Goal: Check status: Check status

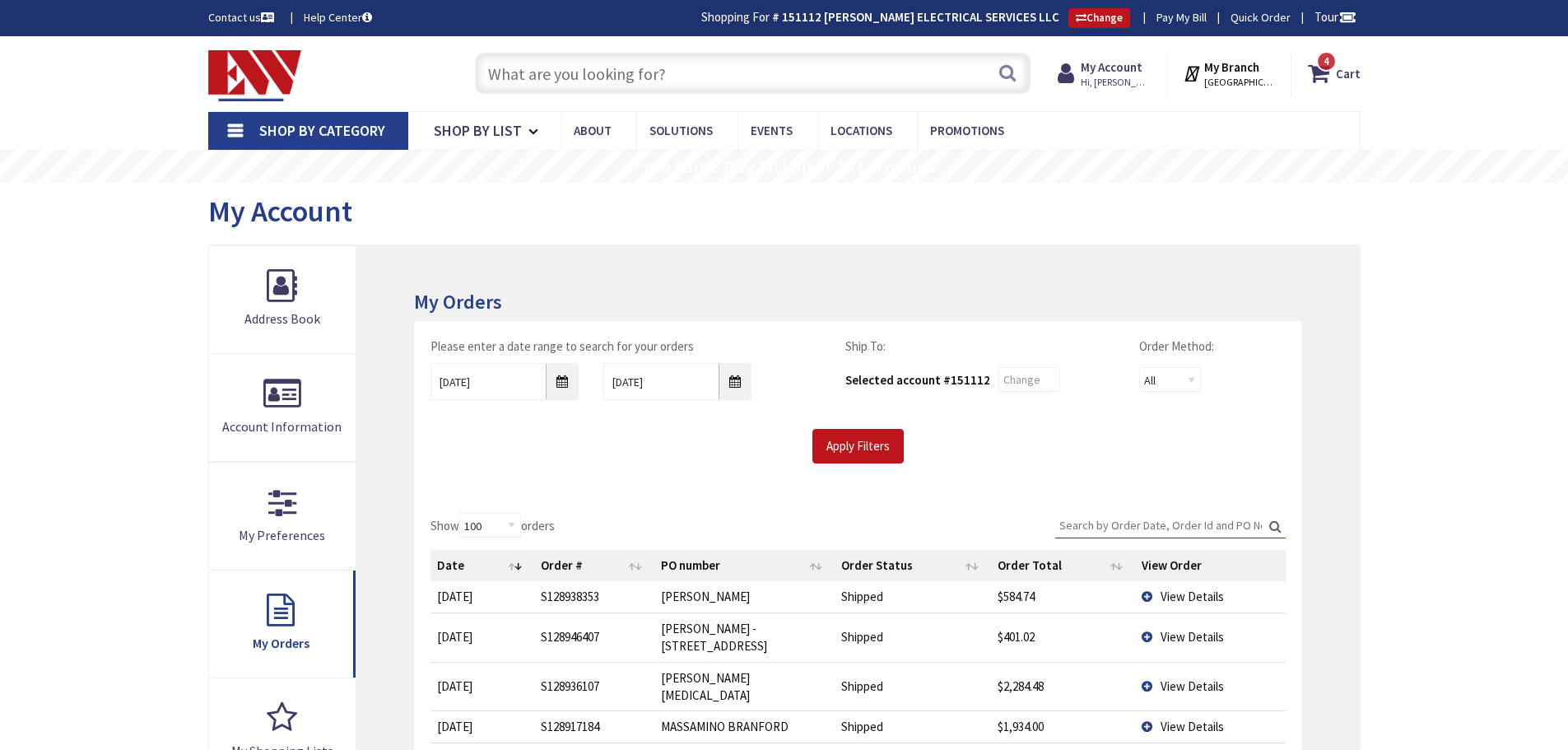
select select "100"
click at [557, 375] on input "09/15/2025" at bounding box center [504, 382] width 149 height 37
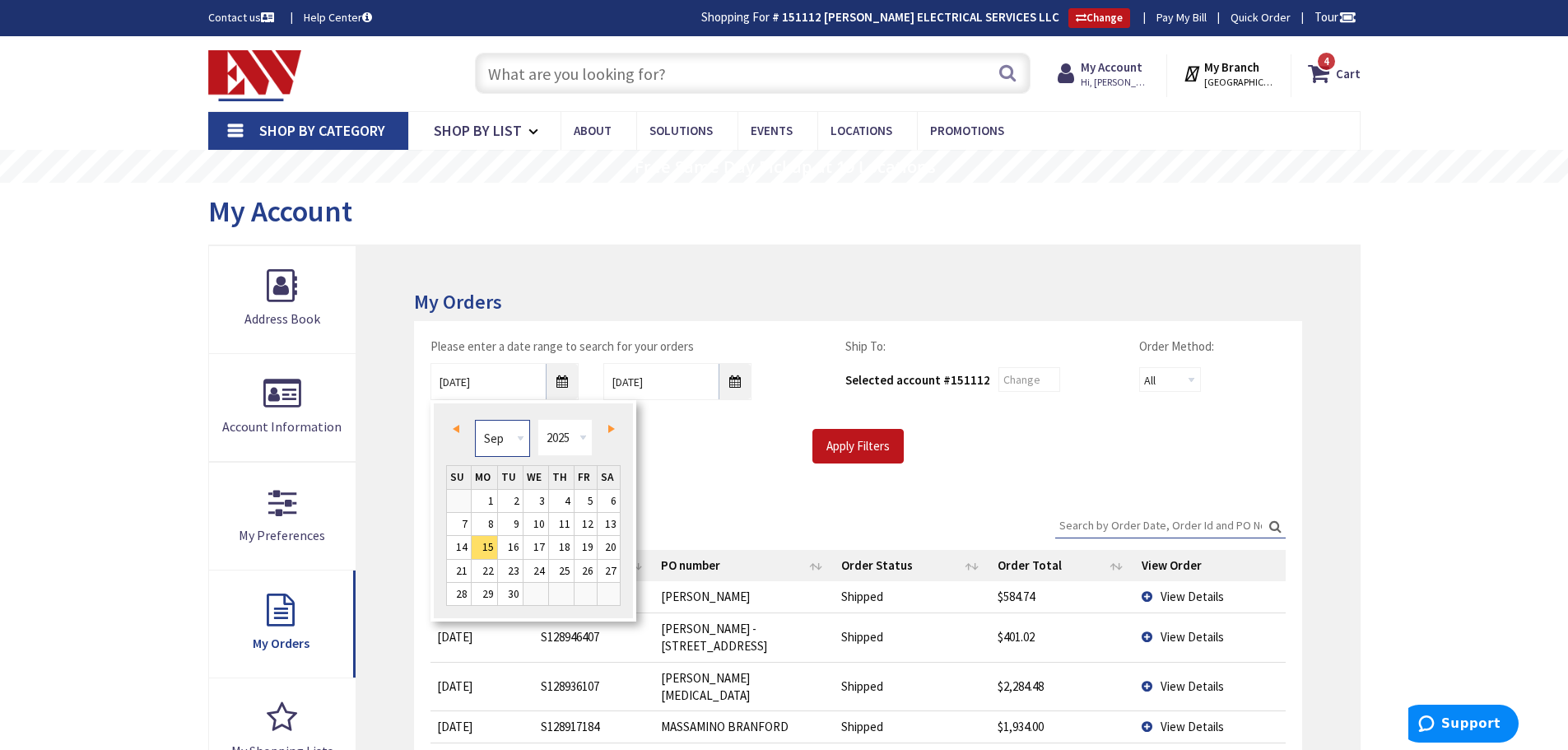
click at [519, 438] on select "Jan Feb Mar Apr May Jun Jul Aug Sep Oct Nov Dec" at bounding box center [502, 438] width 55 height 37
type input "07/14/2025"
click at [860, 449] on input "Apply Filters" at bounding box center [857, 447] width 91 height 35
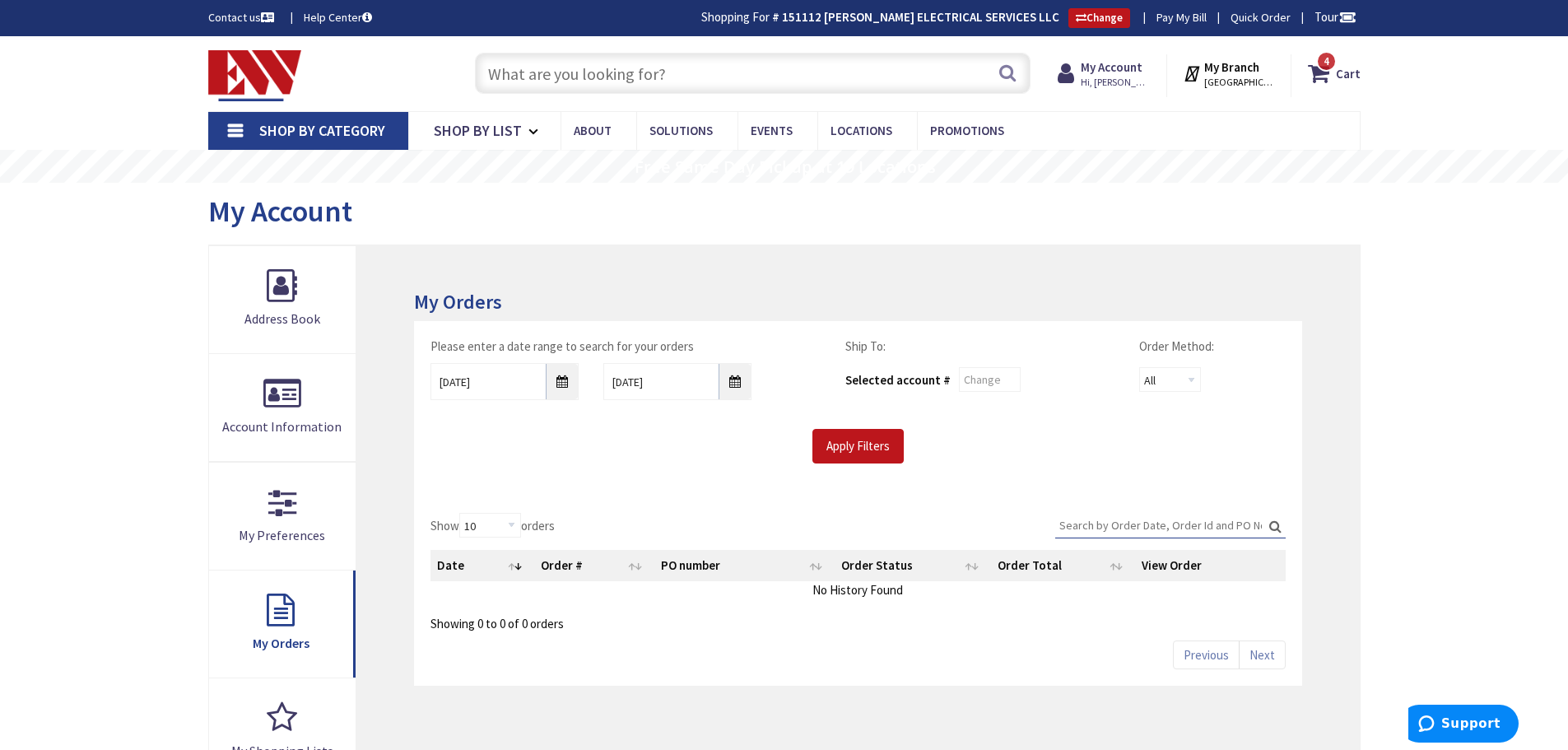
click at [725, 436] on div "Apply Filters" at bounding box center [857, 447] width 879 height 35
click at [861, 446] on input "Apply Filters" at bounding box center [857, 447] width 91 height 35
click at [735, 393] on input "10/8/2025" at bounding box center [677, 382] width 149 height 37
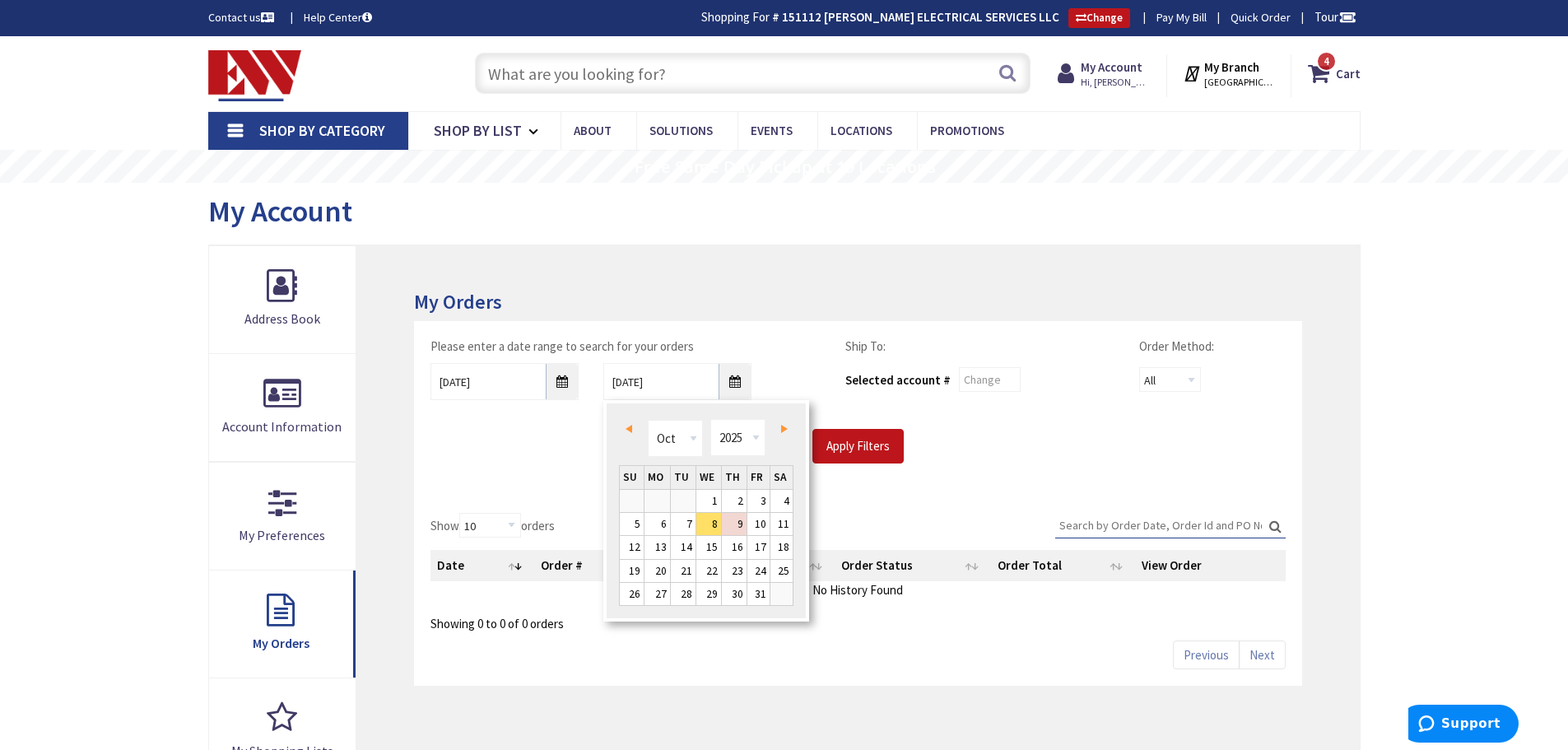
click at [632, 432] on link "Prev" at bounding box center [632, 428] width 23 height 23
type input "08/06/2025"
click at [719, 526] on link "6" at bounding box center [708, 524] width 24 height 23
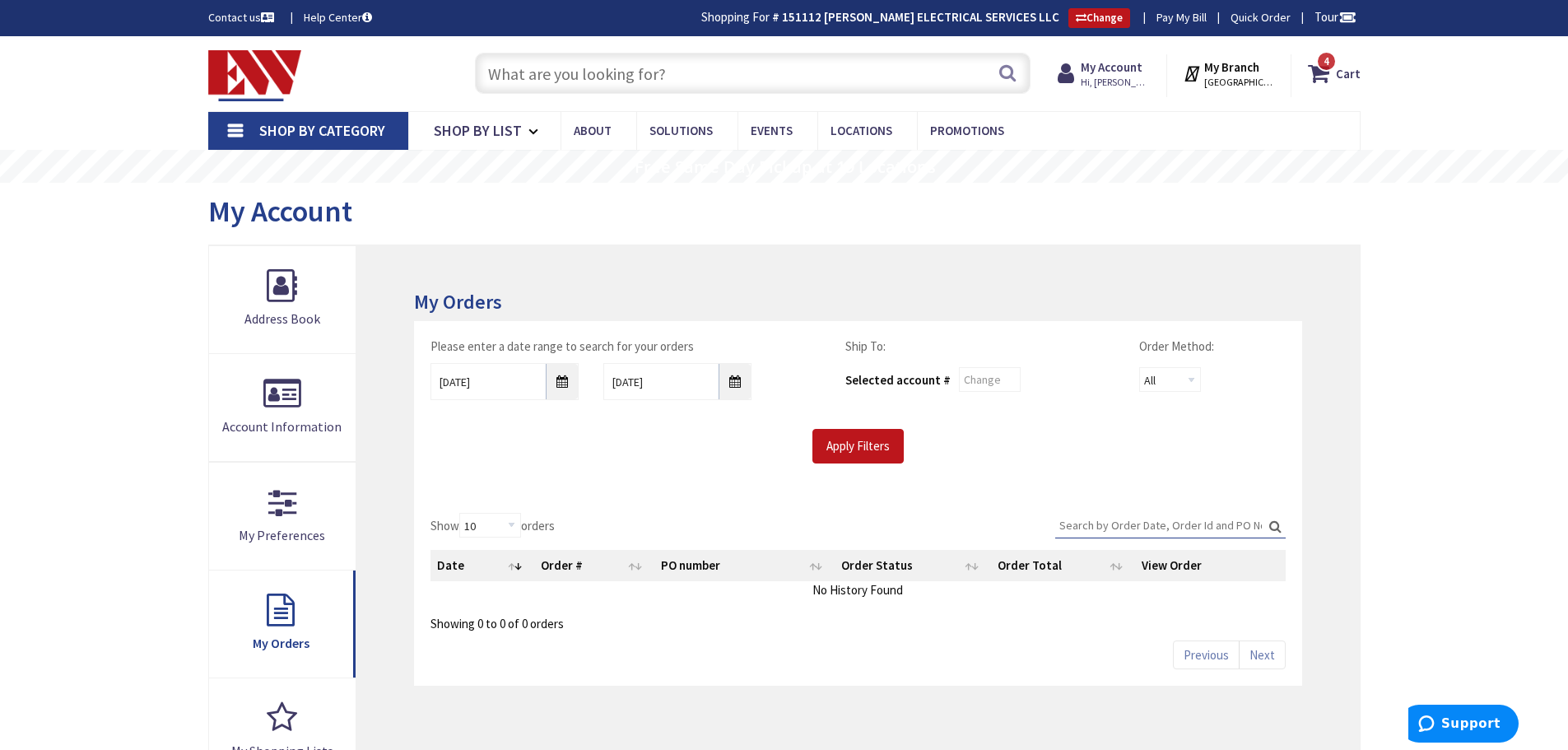
click at [842, 470] on div "Please enter a date range to search for your orders 07/14/2025 08/06/2025 Ship …" at bounding box center [857, 408] width 887 height 176
click at [849, 458] on input "Apply Filters" at bounding box center [857, 447] width 91 height 35
click at [1116, 86] on span "Hi, [PERSON_NAME]" at bounding box center [1115, 82] width 70 height 13
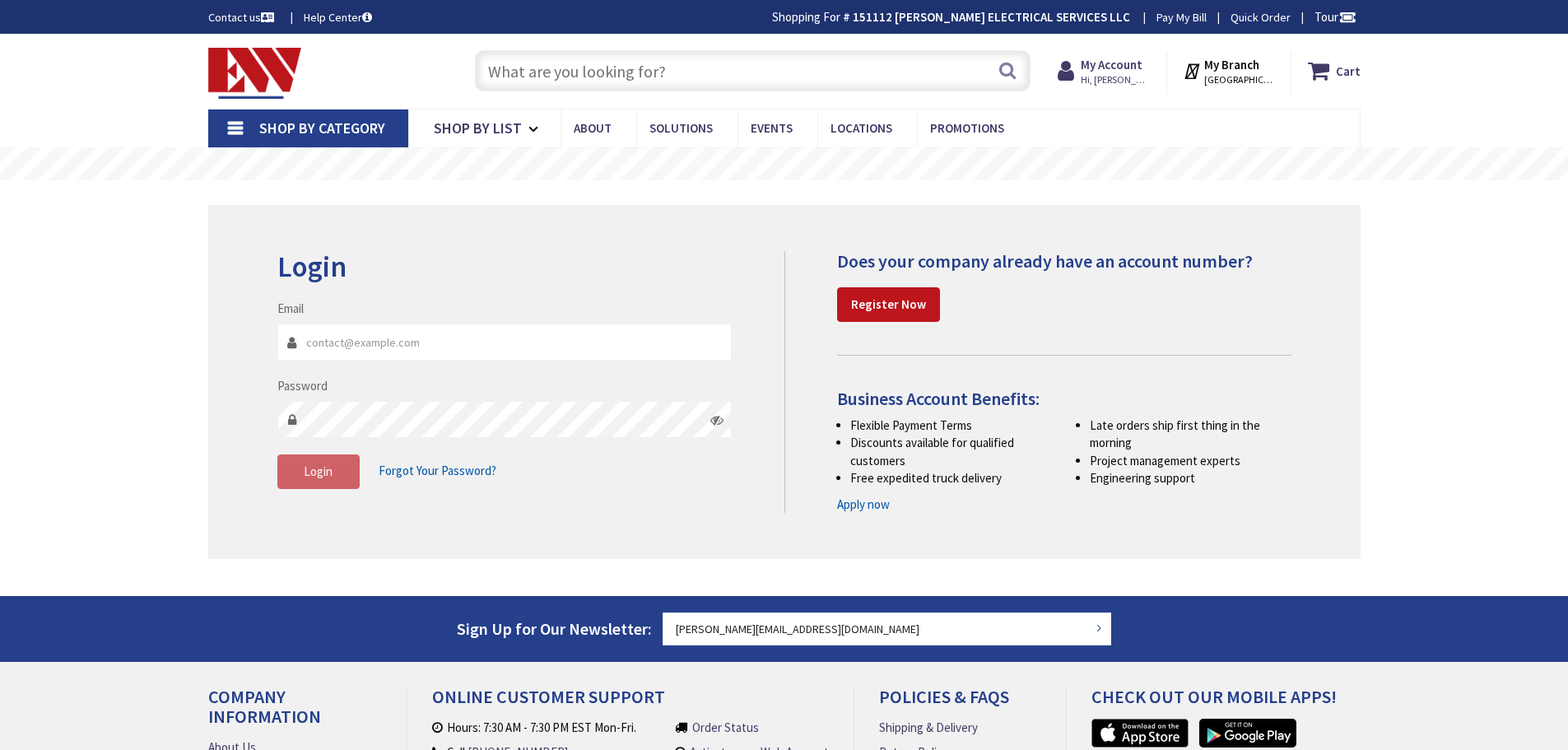
type input "[PERSON_NAME][EMAIL_ADDRESS][DOMAIN_NAME]"
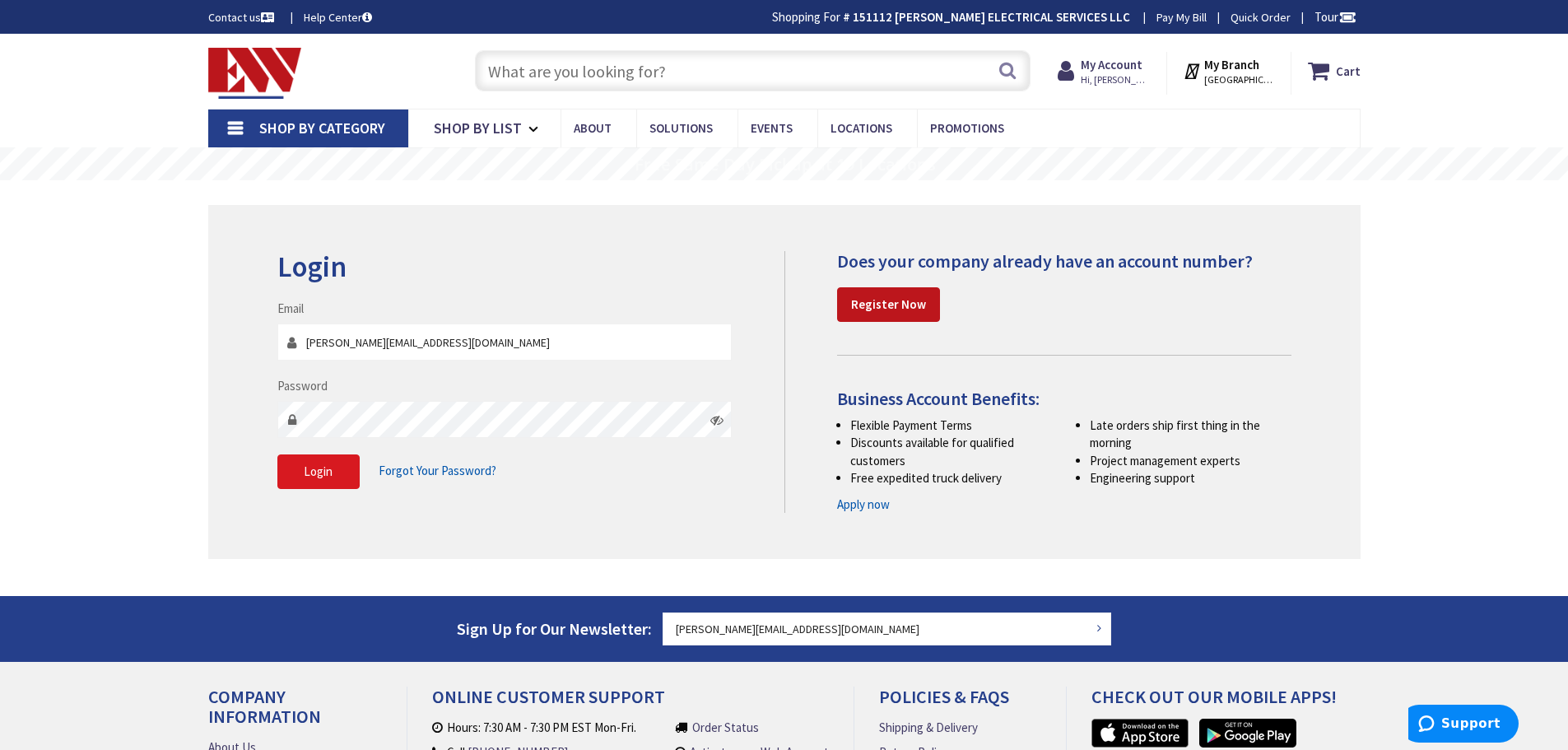
drag, startPoint x: 370, startPoint y: 476, endPoint x: 356, endPoint y: 476, distance: 14.0
click at [369, 476] on div "Login Forgot Your Password?" at bounding box center [505, 472] width 455 height 35
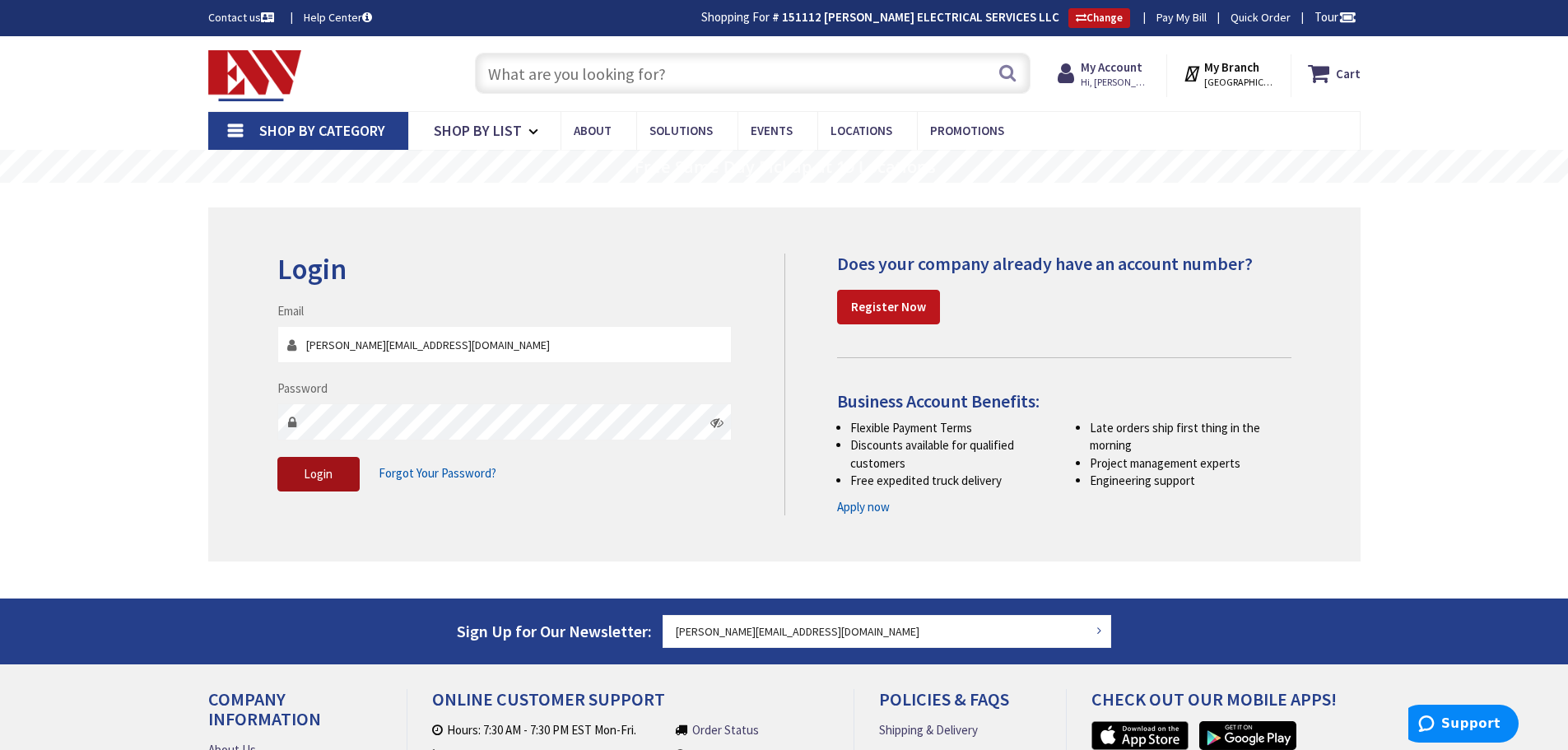
click at [356, 476] on button "Login" at bounding box center [318, 475] width 83 height 35
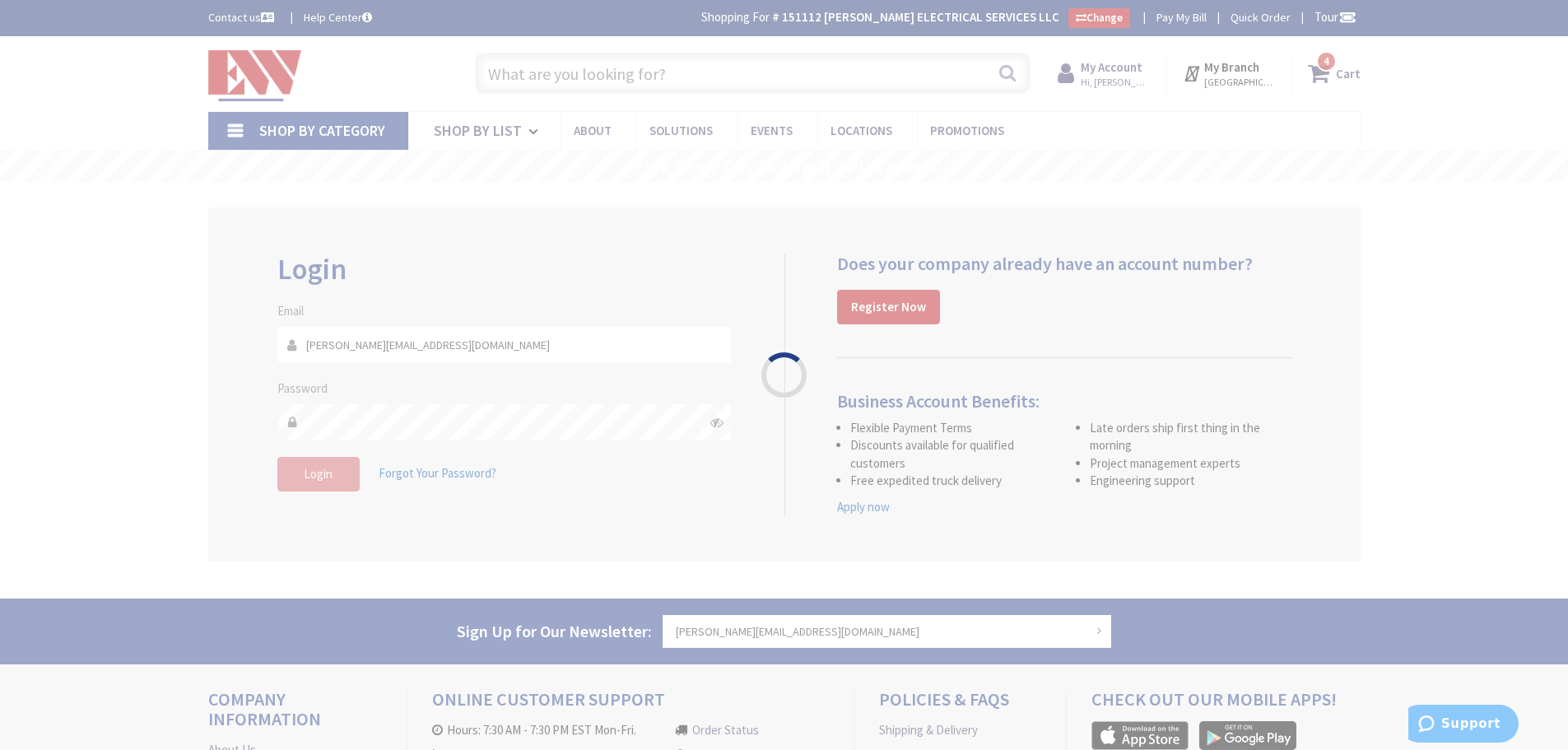
type input "[PERSON_NAME][GEOGRAPHIC_DATA], [GEOGRAPHIC_DATA]"
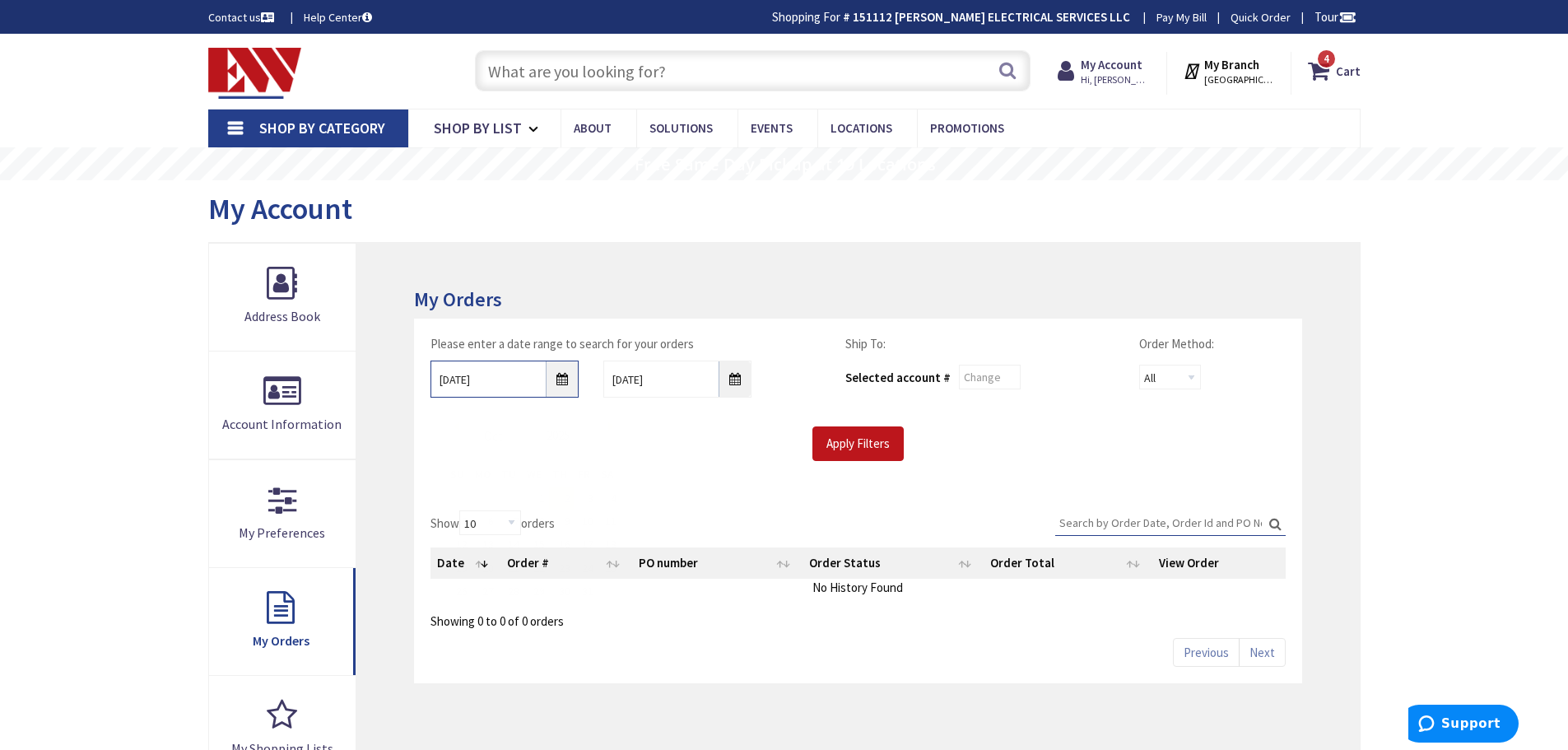
click at [571, 382] on input "10/2/2025" at bounding box center [504, 379] width 149 height 37
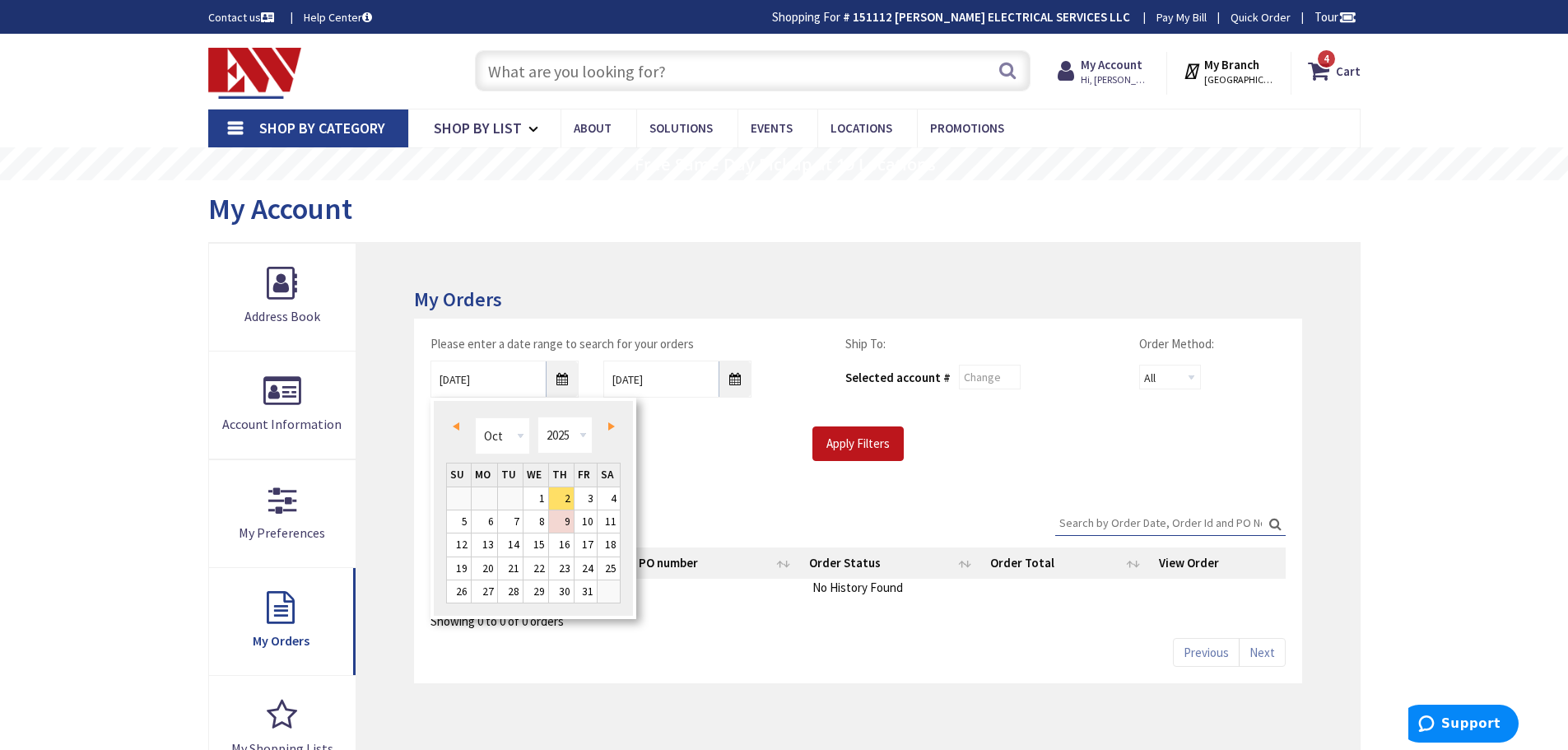
click at [453, 429] on span "Prev" at bounding box center [456, 426] width 7 height 8
click at [522, 494] on link "1" at bounding box center [510, 499] width 24 height 23
type input "07/01/2025"
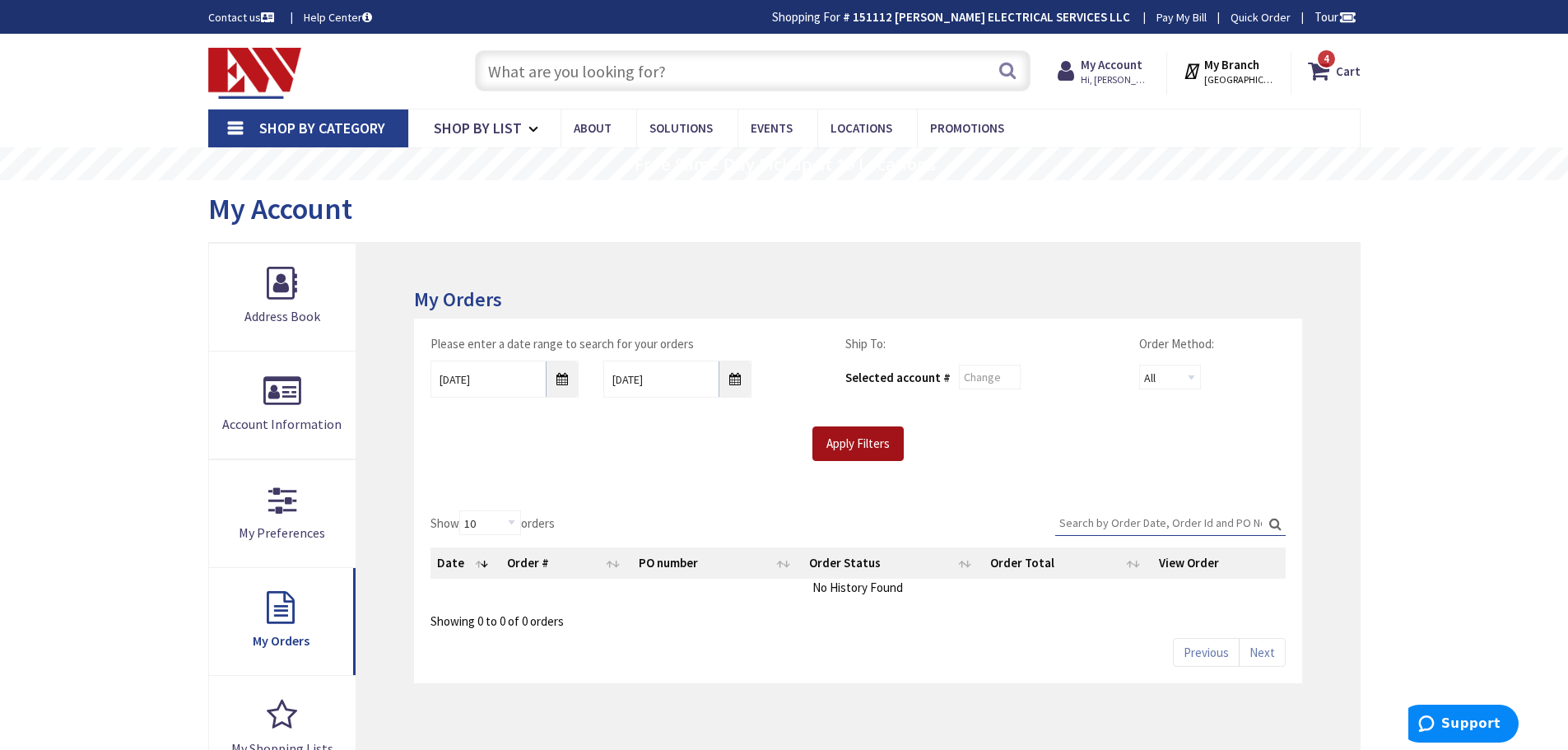
click at [843, 449] on input "Apply Filters" at bounding box center [857, 444] width 91 height 35
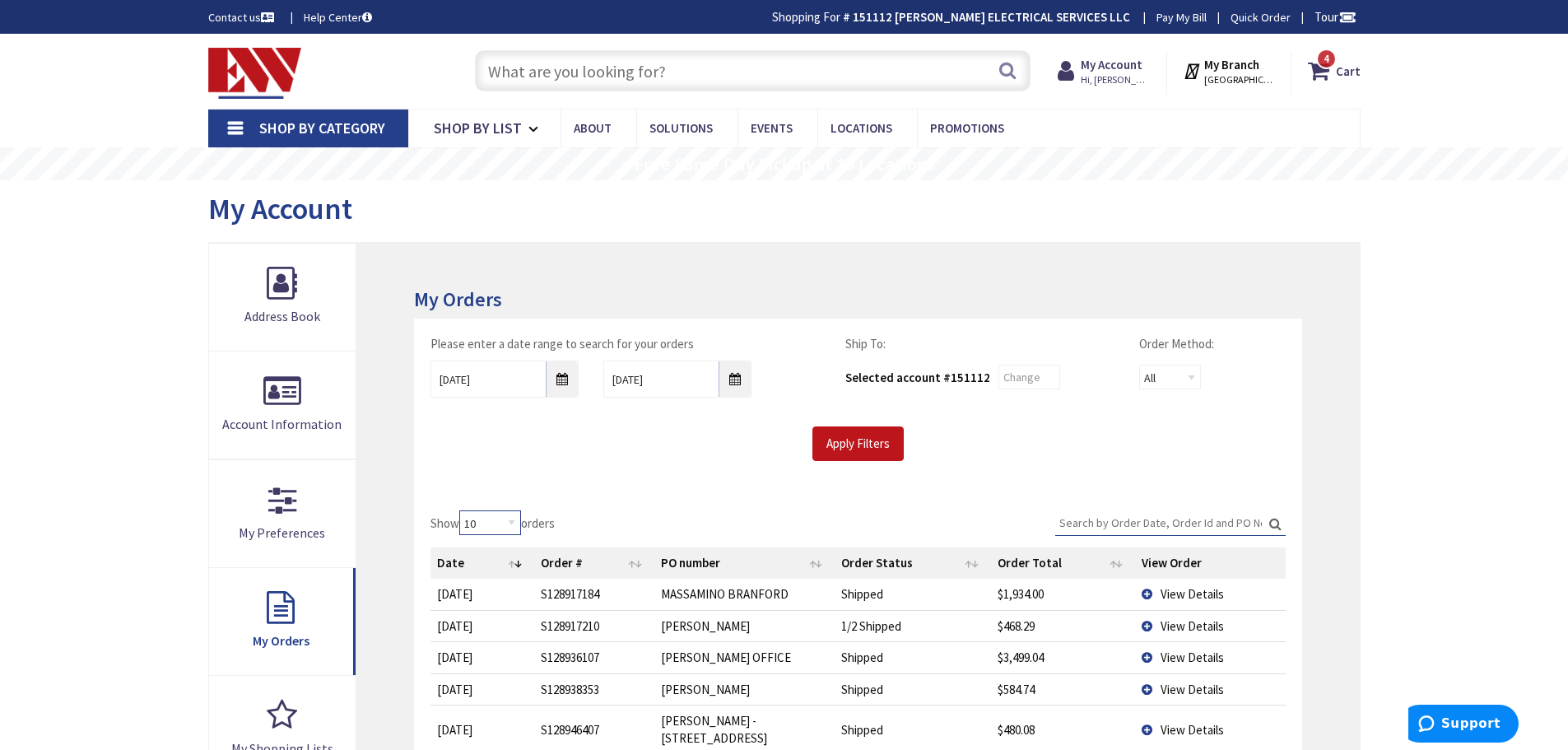
click at [516, 529] on select "10 25 50 100" at bounding box center [490, 522] width 62 height 24
select select "100"
click at [461, 510] on select "10 25 50 100" at bounding box center [490, 522] width 62 height 24
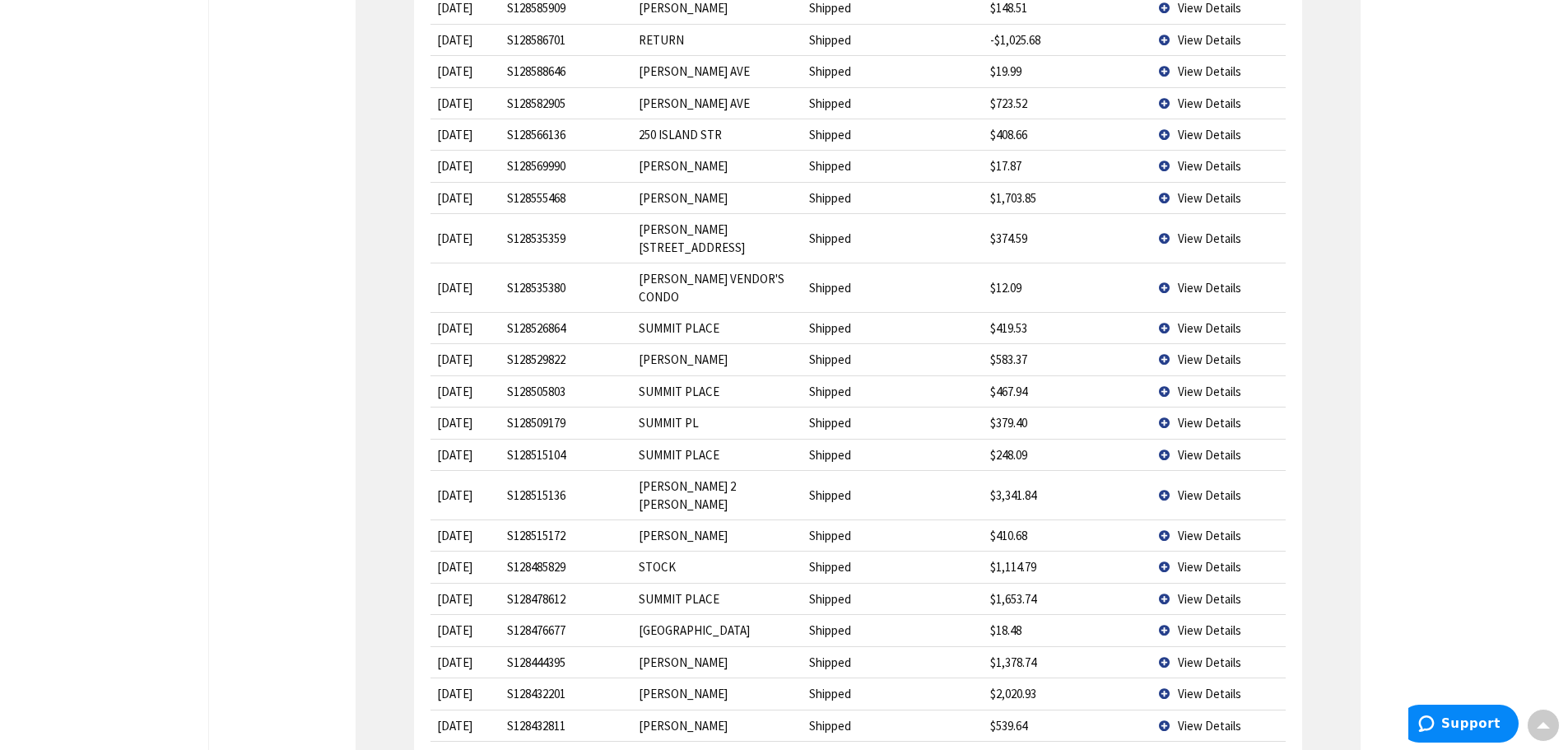
scroll to position [3049, 0]
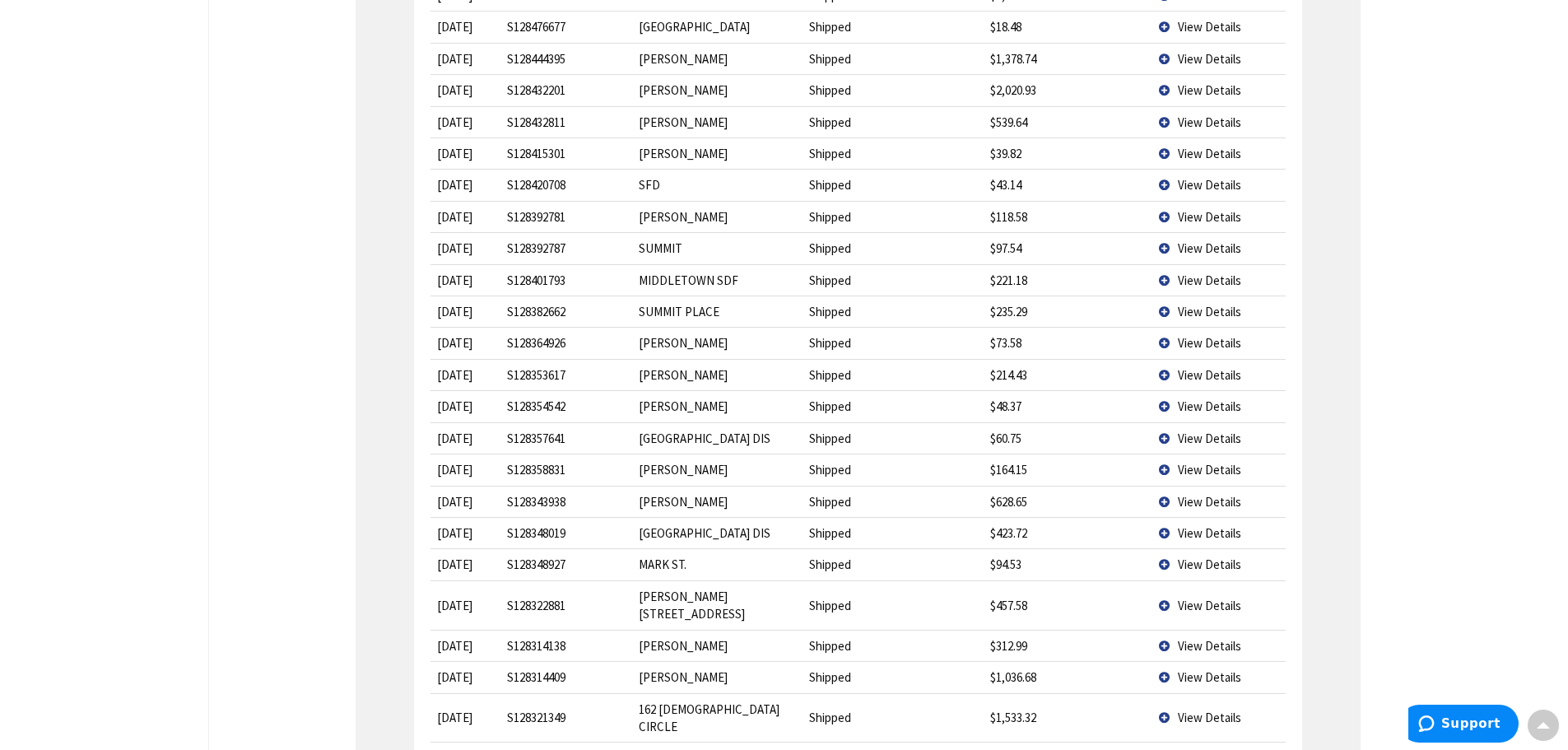
scroll to position [2884, 0]
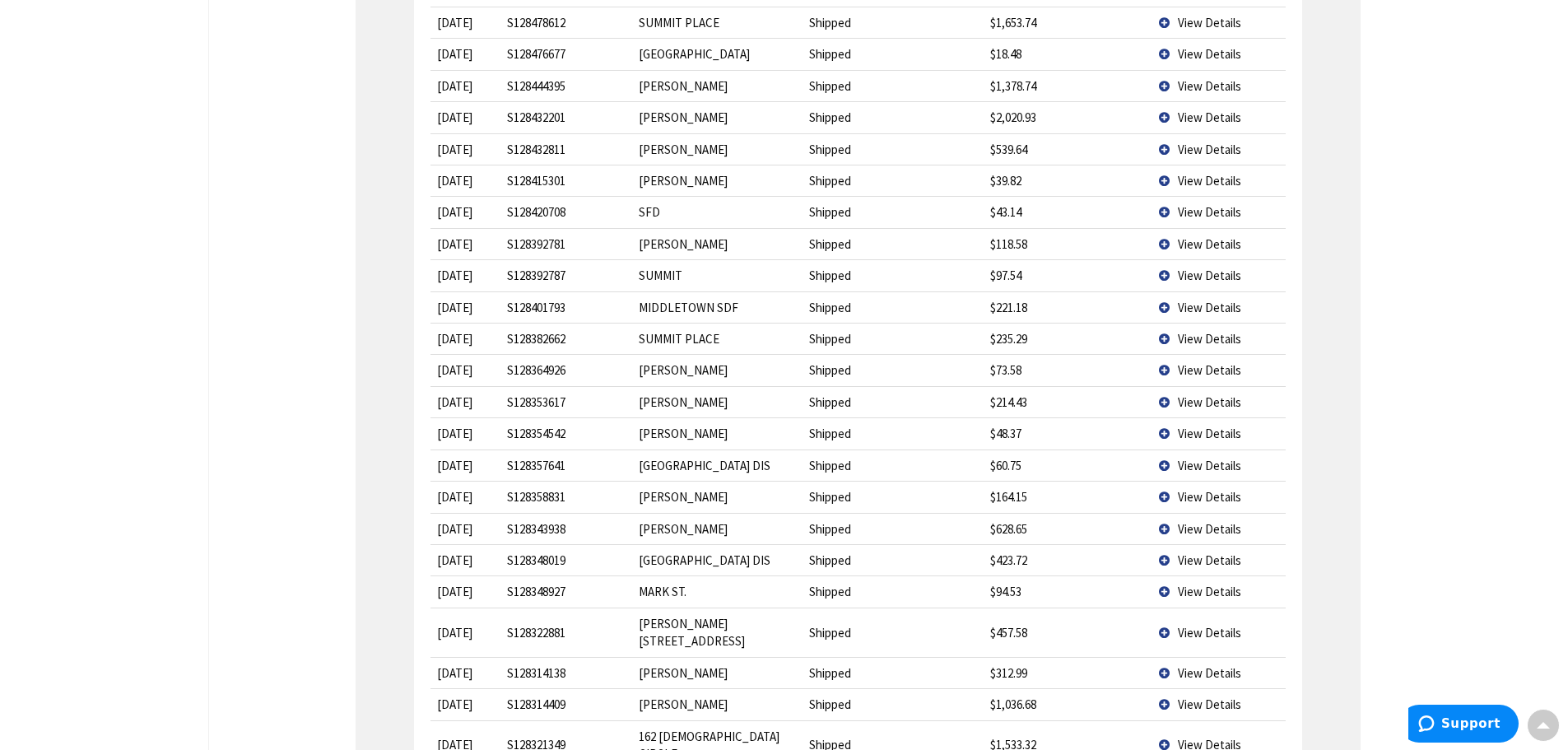
click at [1197, 553] on span "View Details" at bounding box center [1209, 561] width 63 height 16
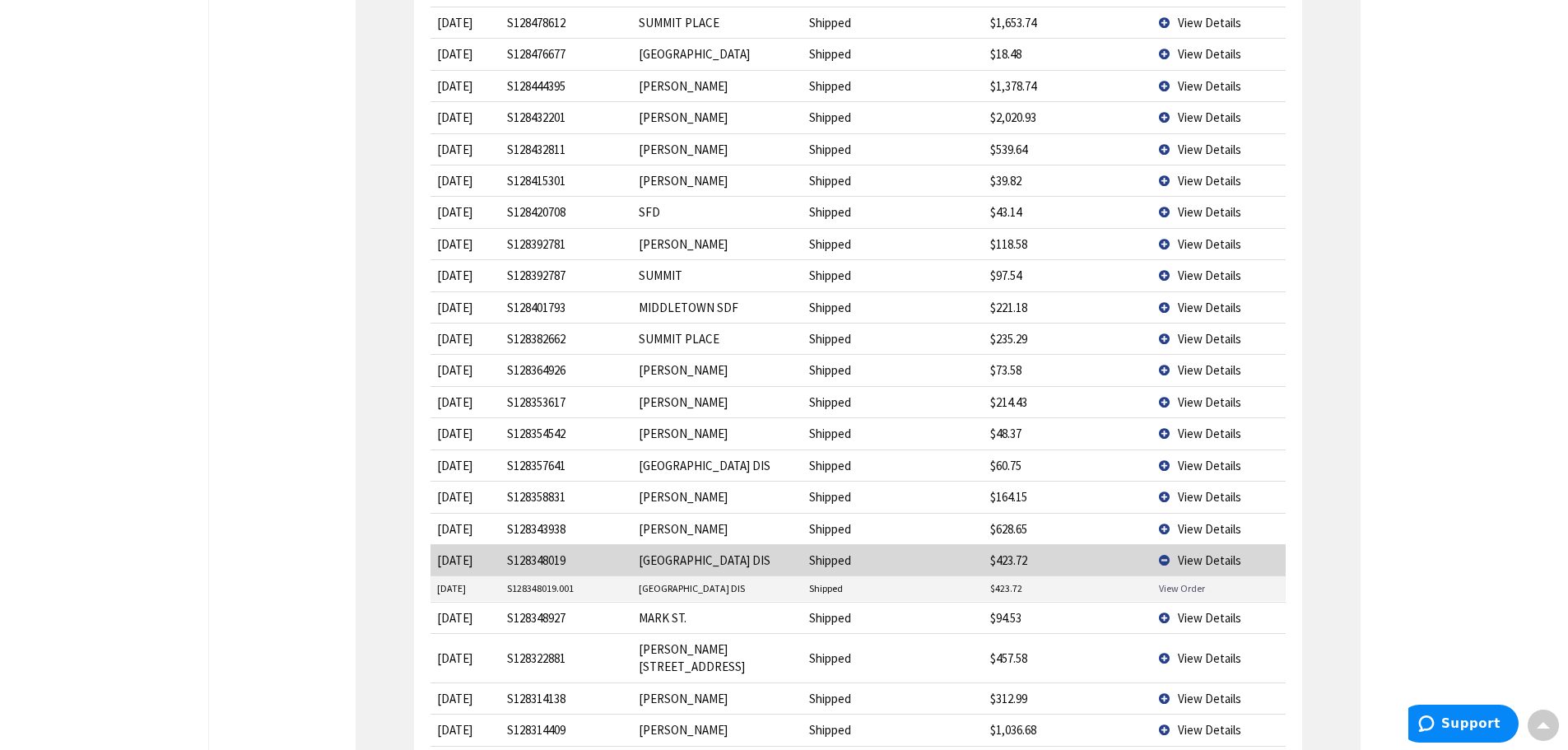
click at [1191, 581] on link "View Order" at bounding box center [1181, 588] width 46 height 14
click at [1164, 544] on td "View Details" at bounding box center [1218, 560] width 133 height 31
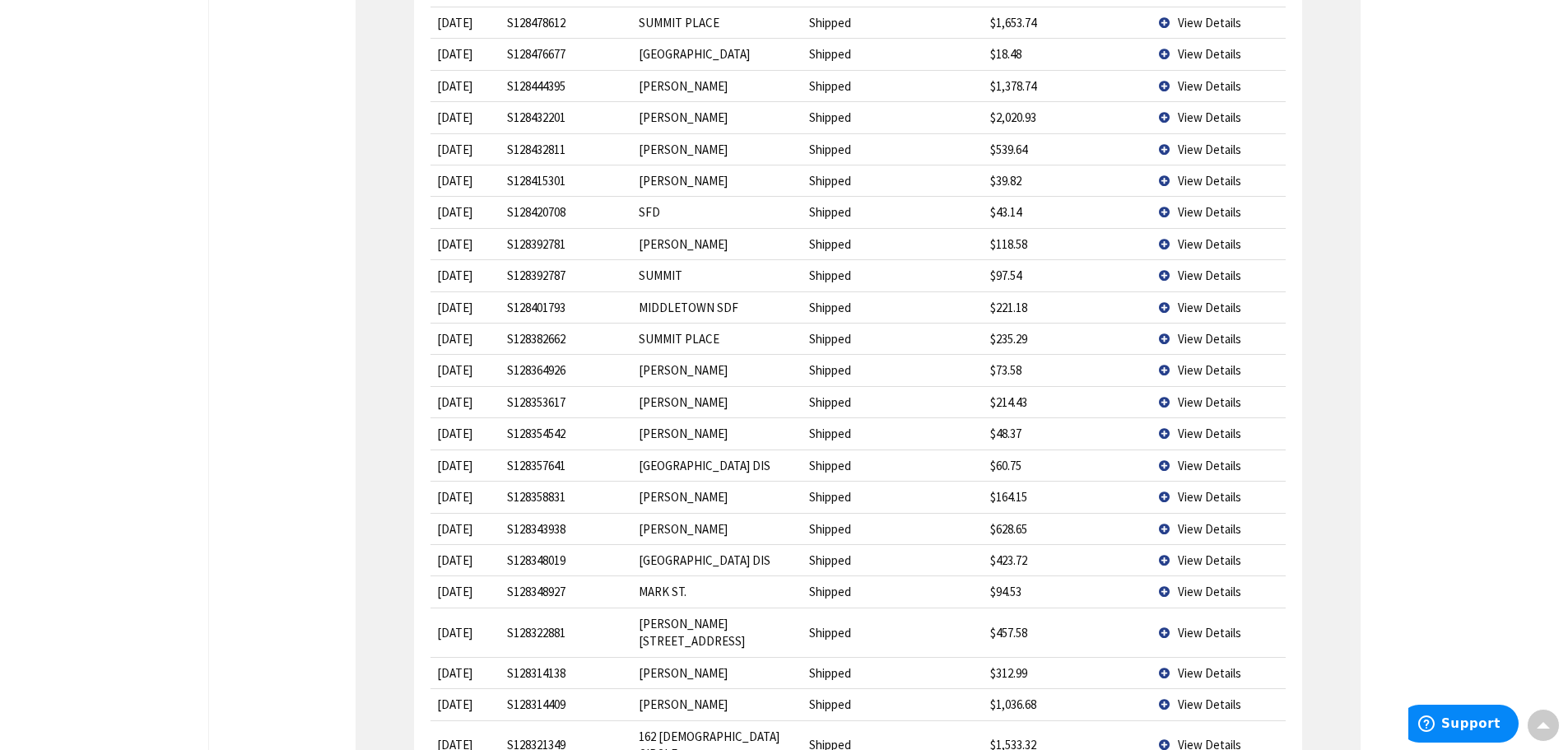
click at [1166, 449] on td "View Details" at bounding box center [1218, 465] width 133 height 31
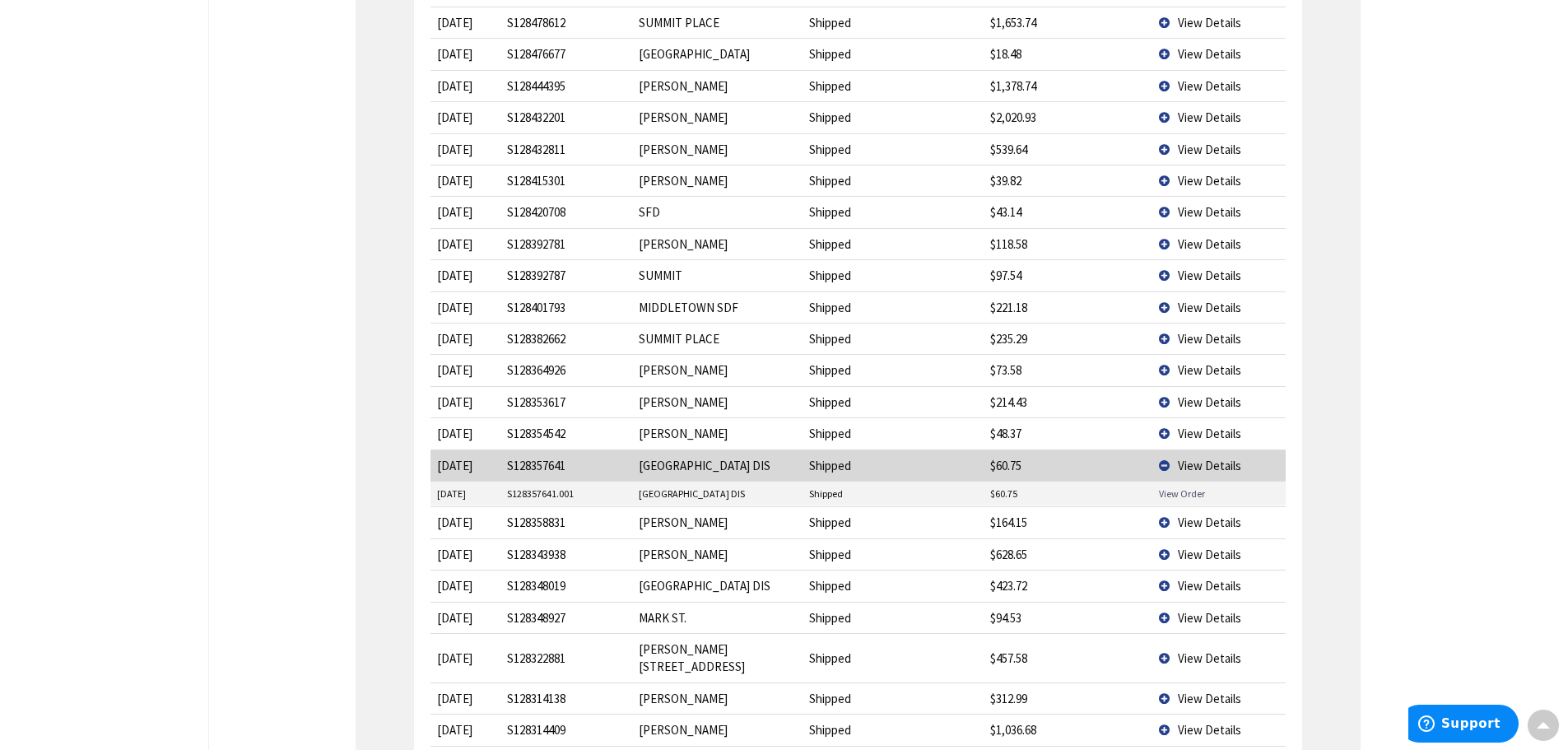
click at [1174, 487] on link "View Order" at bounding box center [1181, 494] width 46 height 14
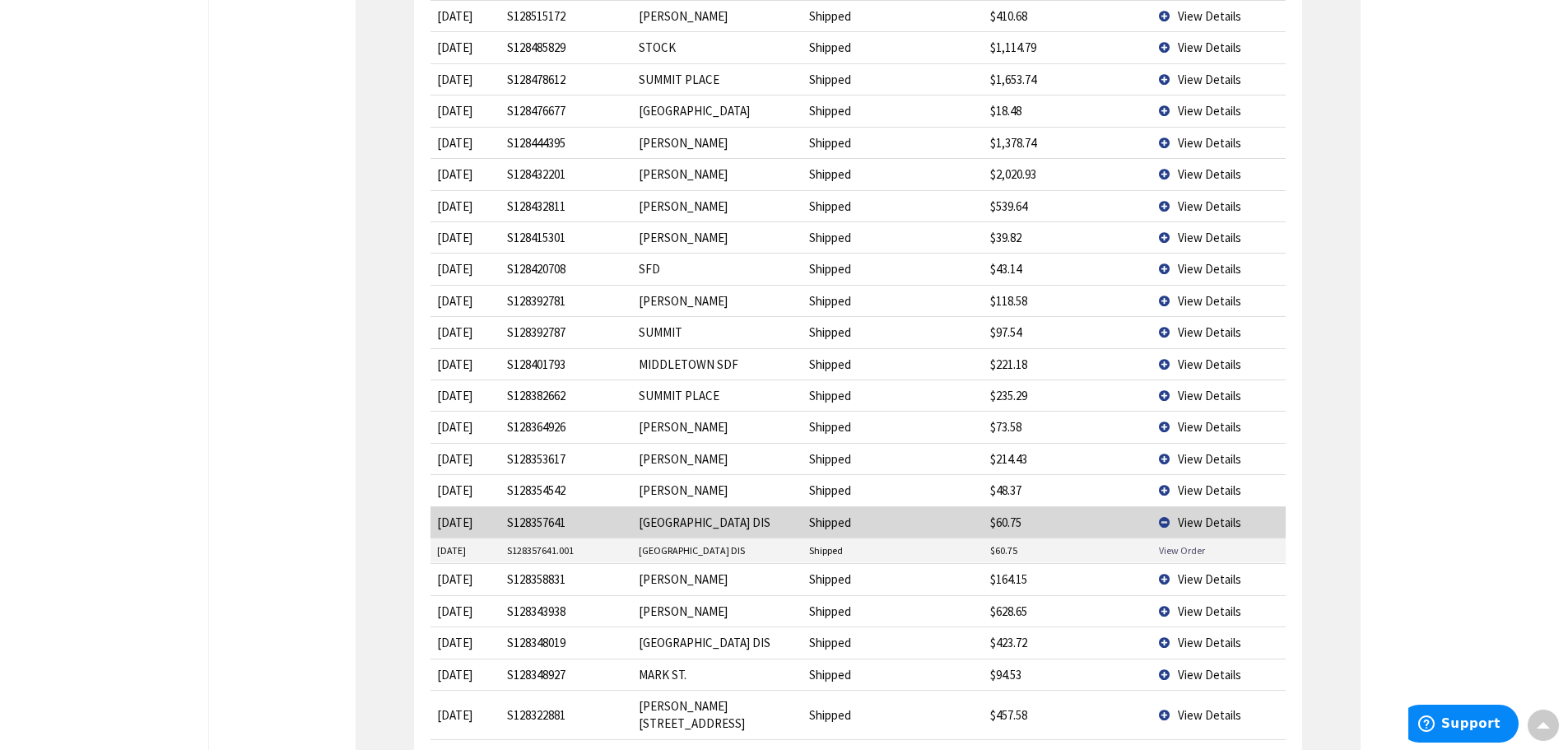
scroll to position [2802, 0]
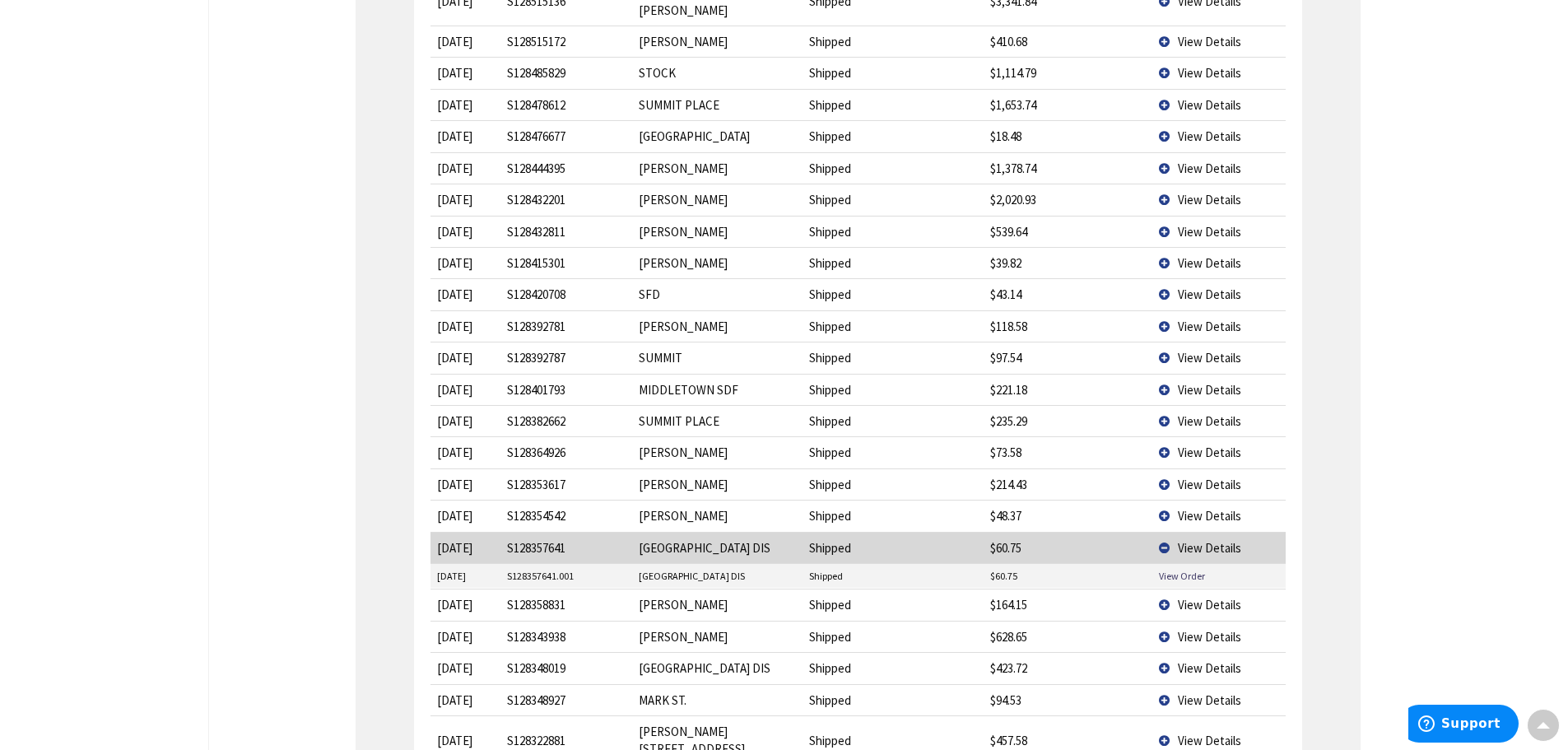
click at [1162, 532] on td "View Details" at bounding box center [1218, 548] width 133 height 31
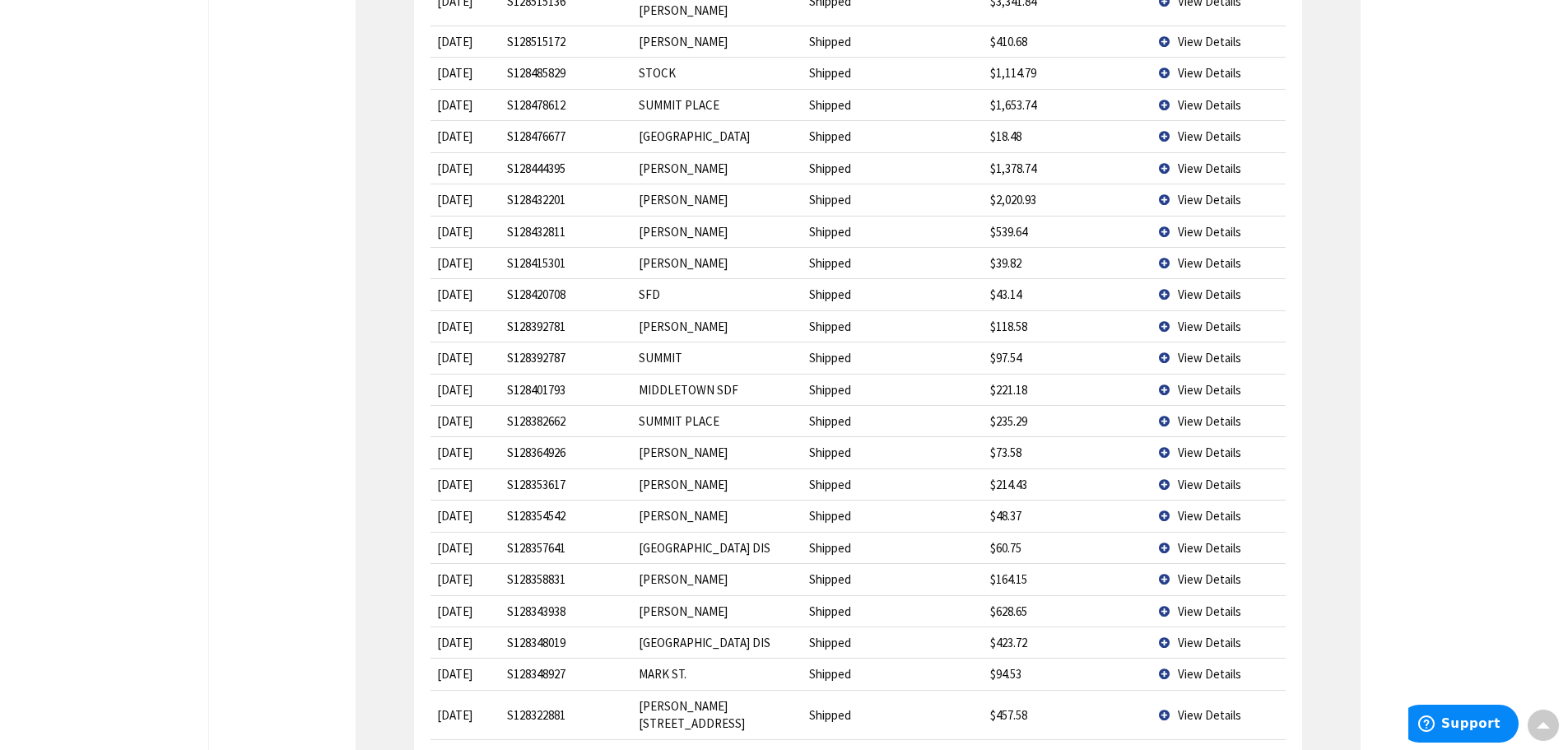
click at [1173, 374] on td "View Details" at bounding box center [1218, 389] width 133 height 31
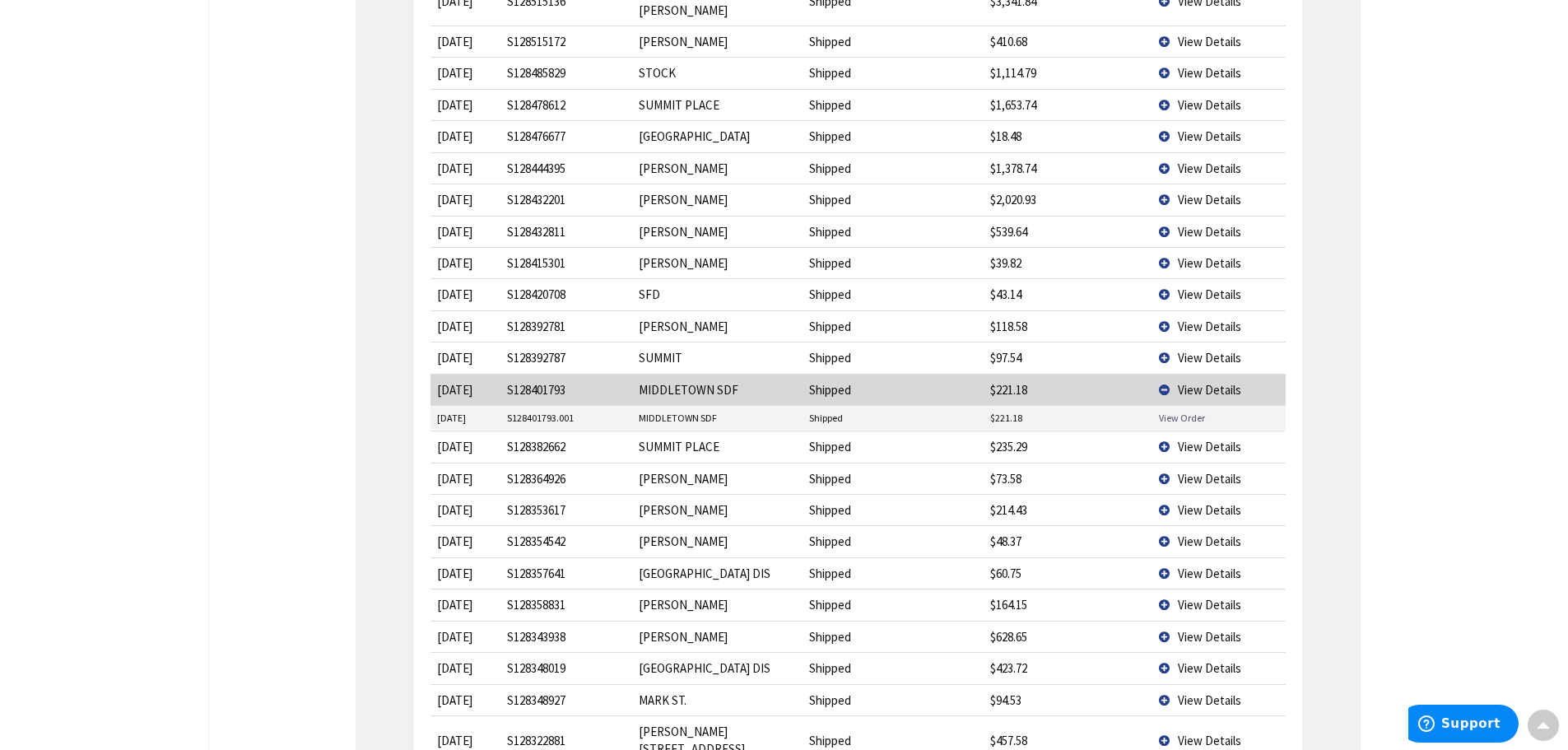
click at [1162, 411] on link "View Order" at bounding box center [1181, 418] width 46 height 14
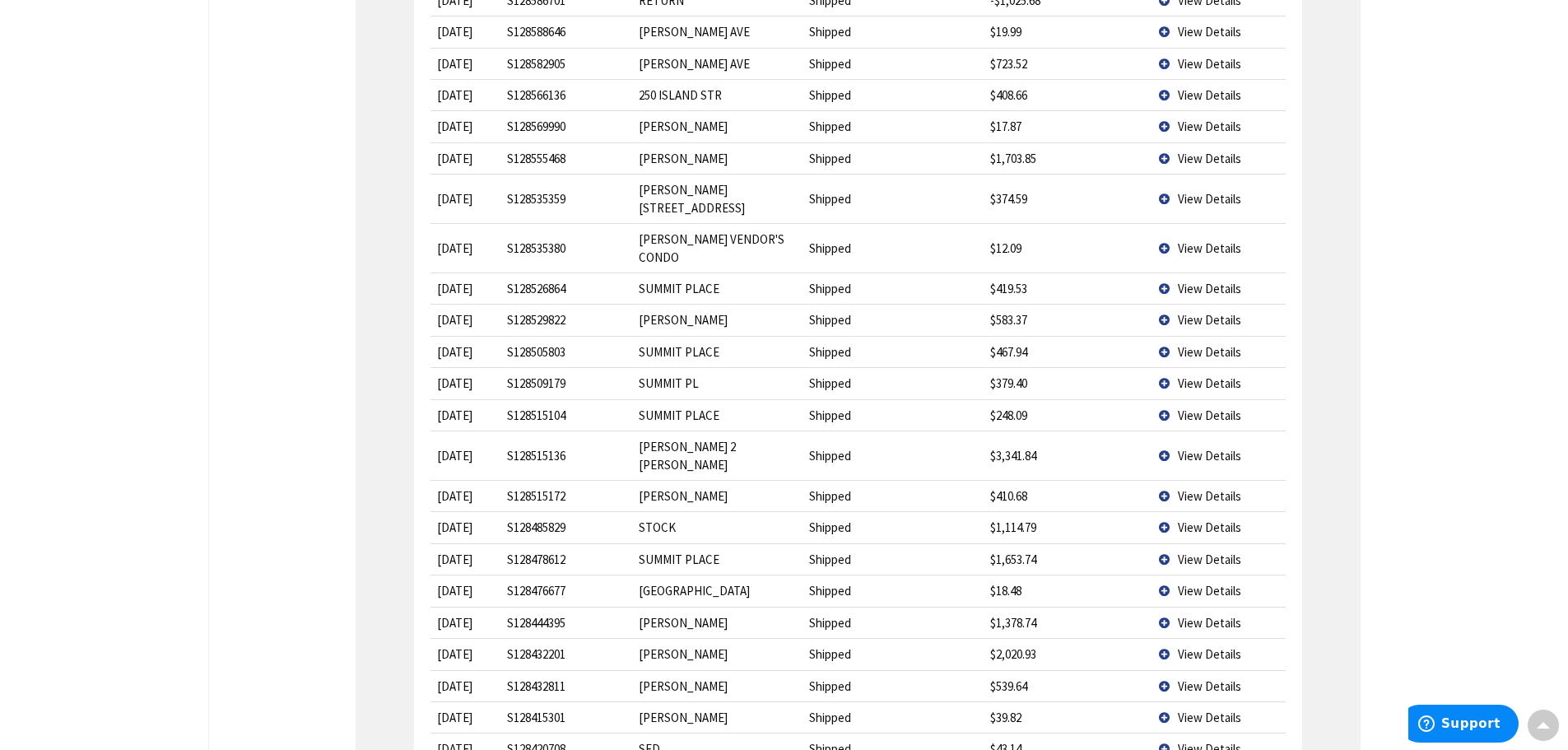
scroll to position [2308, 0]
